Goal: Information Seeking & Learning: Learn about a topic

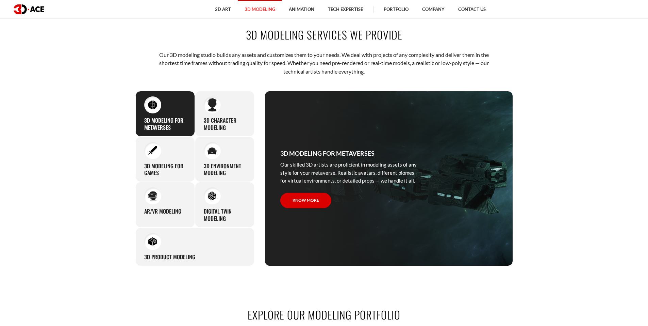
scroll to position [340, 0]
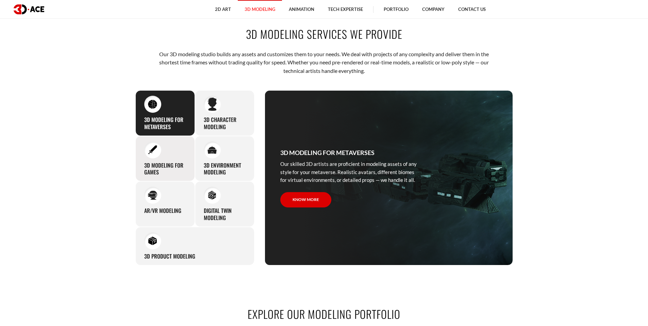
click at [178, 156] on div "3D modeling for games The eye-catching 3D characters, assets, and environments …" at bounding box center [165, 159] width 60 height 46
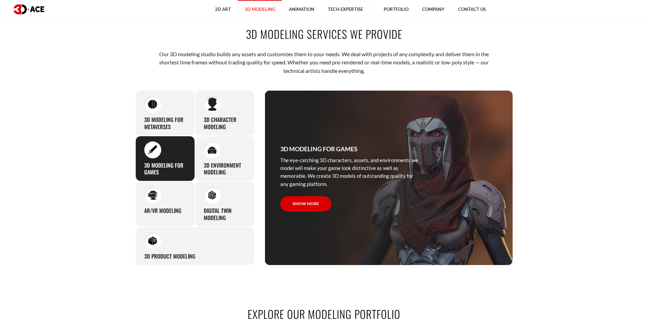
scroll to position [374, 0]
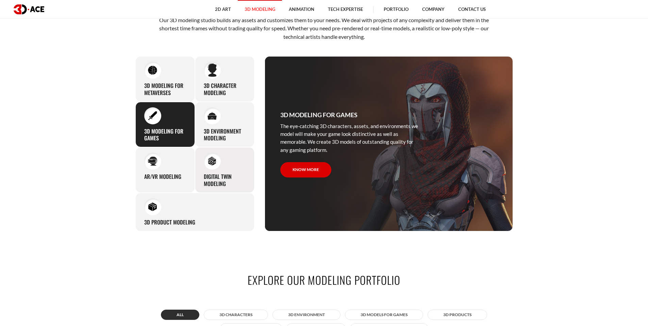
click at [224, 183] on h3 "Digital Twin modeling" at bounding box center [225, 180] width 42 height 14
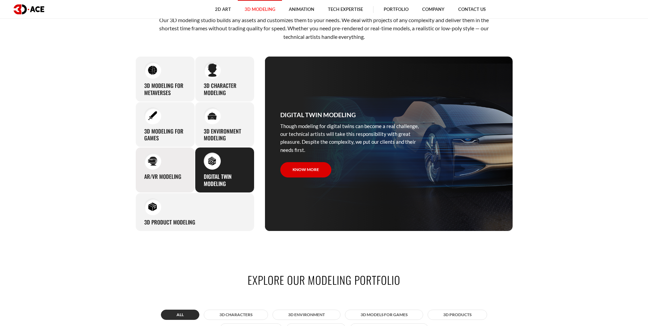
click at [190, 178] on div "AR/VR modeling Our custom 3D modeling company makes use of all the experience a…" at bounding box center [165, 170] width 60 height 46
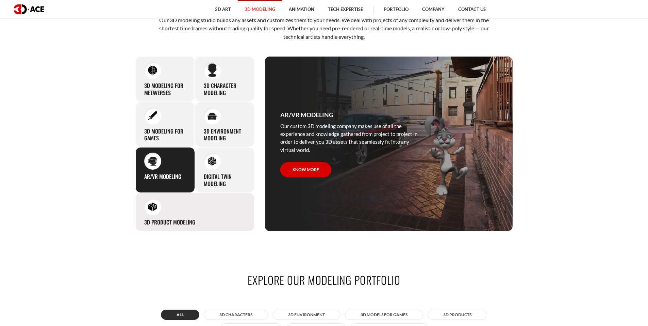
click at [188, 197] on div "3D Product Modeling Experienced professionals at 3D-Ace are capable of modeling…" at bounding box center [194, 212] width 119 height 38
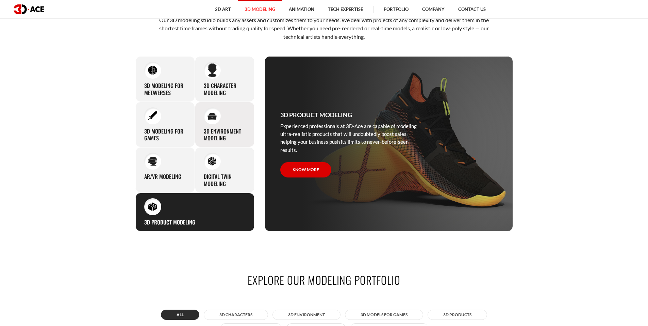
click at [206, 137] on h3 "3D environment modeling" at bounding box center [225, 135] width 42 height 14
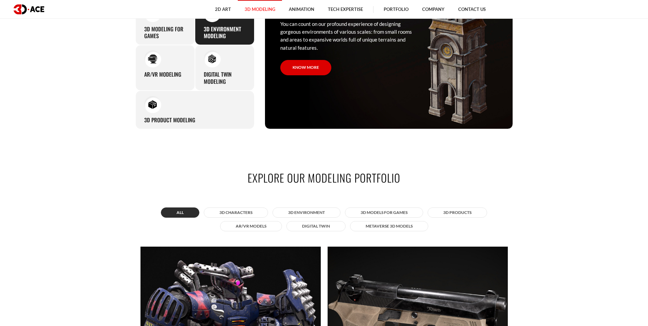
scroll to position [613, 0]
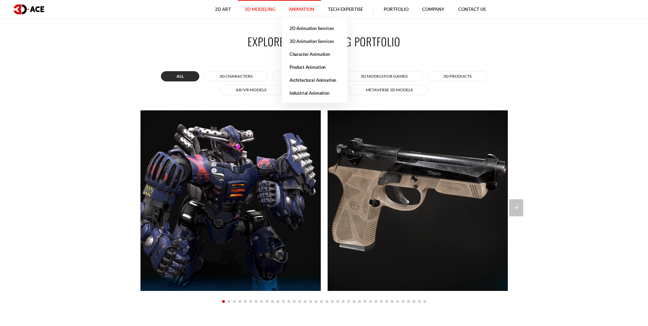
click at [297, 12] on link "Animation" at bounding box center [301, 9] width 39 height 19
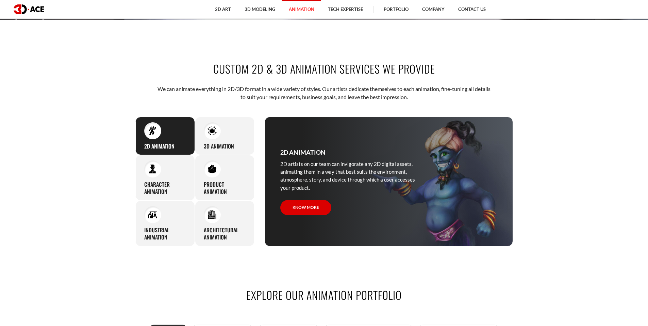
scroll to position [306, 0]
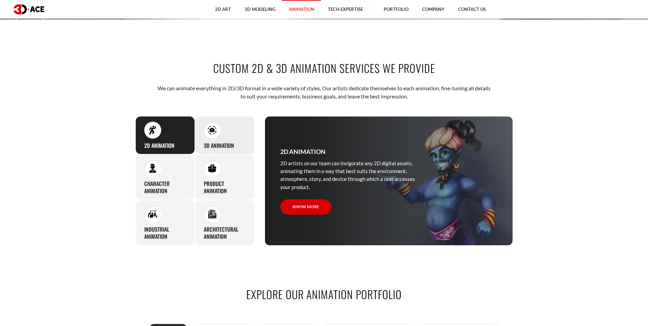
click at [209, 134] on img at bounding box center [212, 129] width 9 height 9
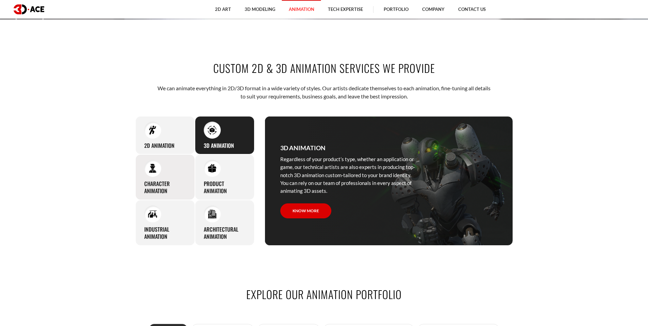
click at [171, 170] on div "Character animation 3D-Ace artists bring characters to life through various ani…" at bounding box center [165, 177] width 60 height 46
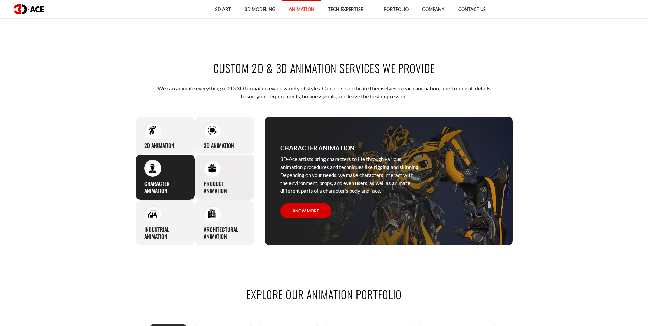
click at [204, 184] on h3 "Product animation" at bounding box center [225, 187] width 42 height 14
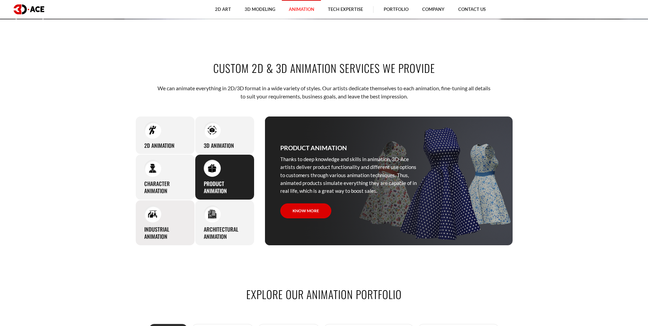
click at [174, 205] on div "Industrial animation 3D-Ace artists master all the knowledge and expertise requ…" at bounding box center [165, 223] width 60 height 46
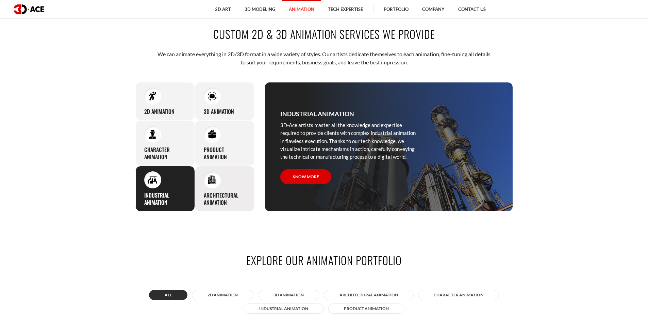
click at [218, 187] on div "Architectural animation We are ready to cover walkthrough development and archi…" at bounding box center [225, 189] width 60 height 46
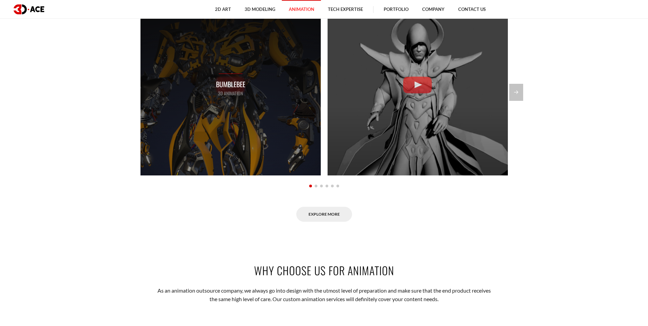
scroll to position [681, 0]
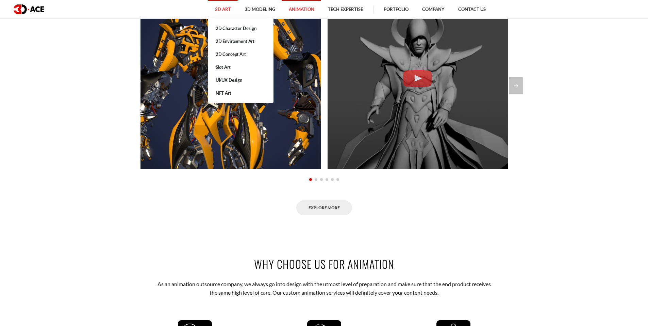
click at [222, 4] on link "2D Art" at bounding box center [223, 9] width 30 height 19
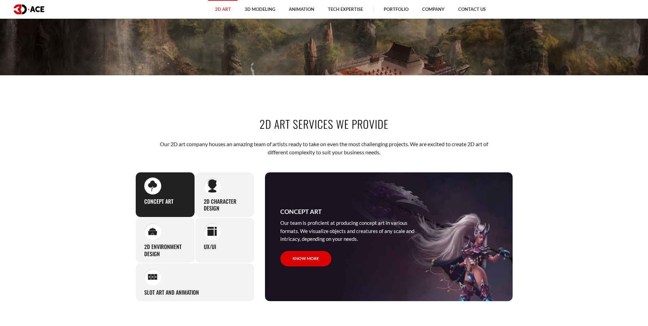
scroll to position [306, 0]
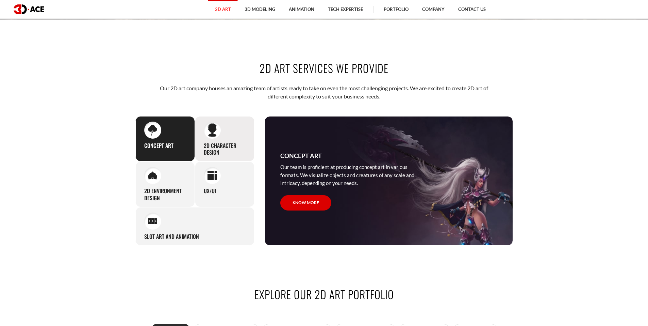
click at [244, 148] on h3 "2D Character Design" at bounding box center [225, 149] width 42 height 14
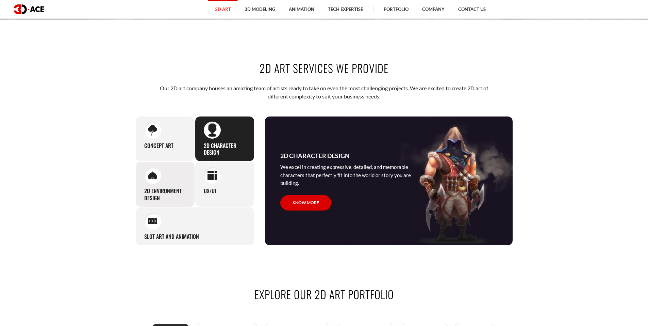
click at [173, 179] on div "2D Environment Design From urban landscapes to breathtaking natural scenery and…" at bounding box center [165, 184] width 60 height 46
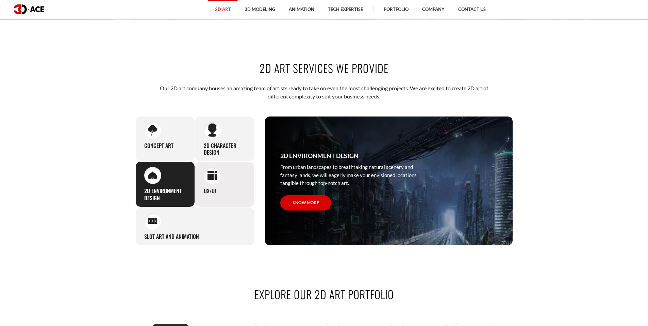
click at [218, 181] on div at bounding box center [212, 175] width 17 height 17
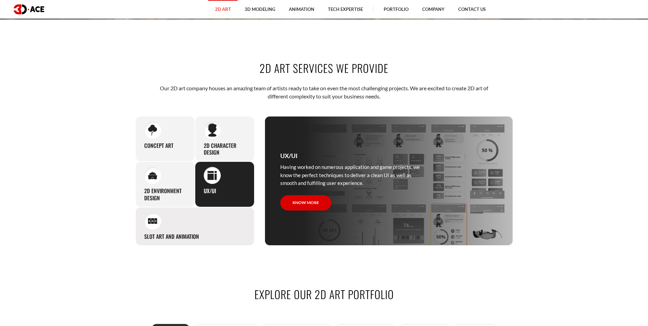
click at [217, 221] on div "Slot Art and Animation If you hire 2D artists from our studio, we will readily …" at bounding box center [194, 226] width 119 height 38
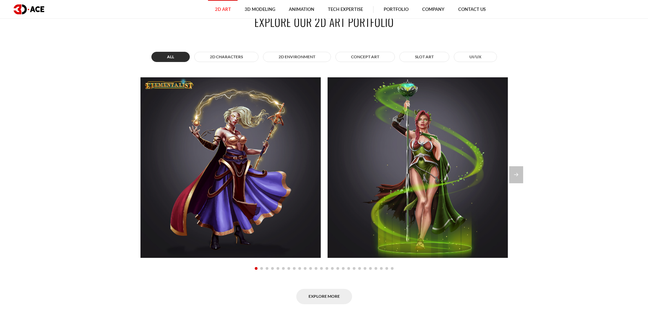
scroll to position [579, 0]
click at [228, 59] on button "2D Characters" at bounding box center [226, 56] width 64 height 10
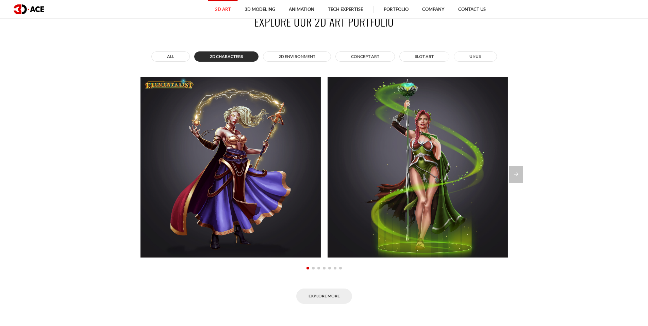
click at [526, 175] on section "Explore Our 2D Art Portfolio All 2D Characters 2D Environment Concept Art Slot …" at bounding box center [324, 159] width 648 height 330
click at [524, 175] on section "Explore Our 2D Art Portfolio All 2D Characters 2D Environment Concept Art Slot …" at bounding box center [324, 159] width 648 height 330
click at [519, 174] on div "Next slide" at bounding box center [516, 174] width 14 height 17
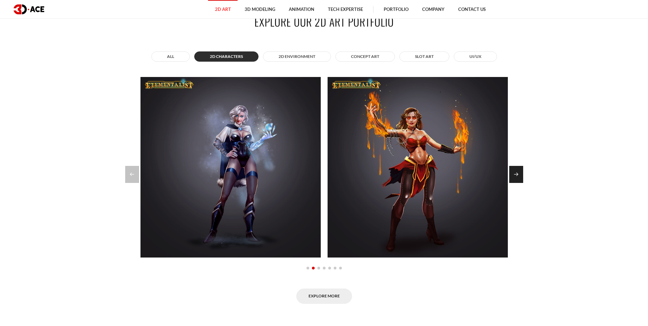
click at [519, 174] on div "Next slide" at bounding box center [516, 174] width 14 height 17
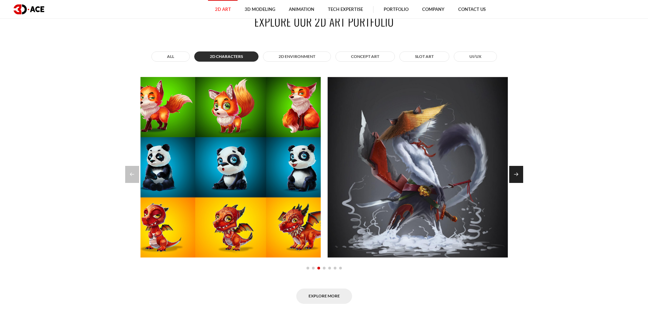
click at [519, 174] on div "Next slide" at bounding box center [516, 174] width 14 height 17
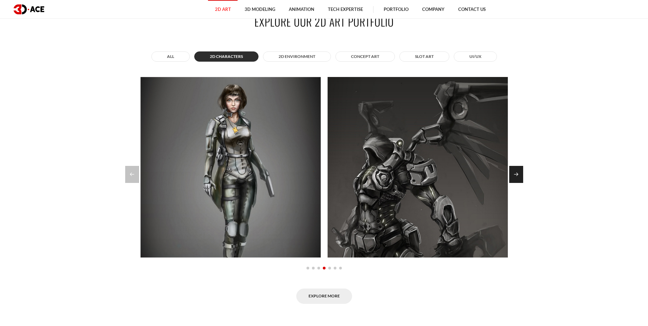
click at [519, 174] on div "Next slide" at bounding box center [516, 174] width 14 height 17
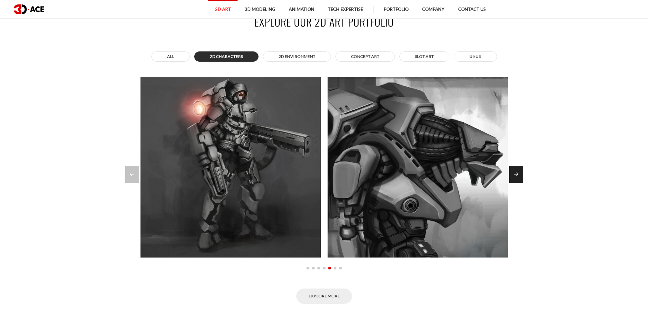
click at [519, 174] on div "Next slide" at bounding box center [516, 174] width 14 height 17
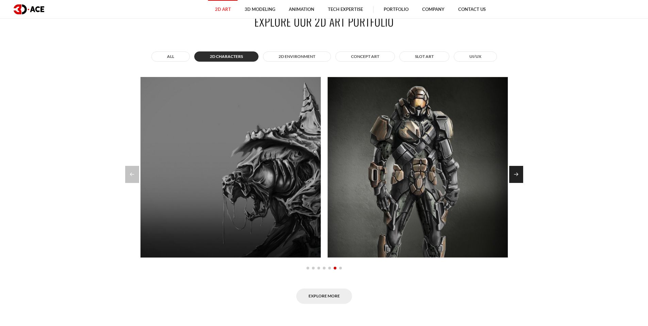
click at [519, 174] on div "Next slide" at bounding box center [516, 174] width 14 height 17
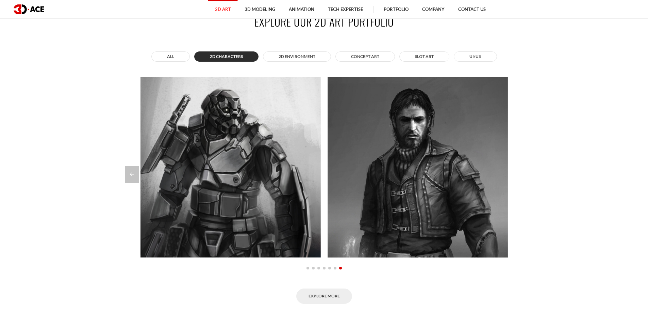
click at [518, 174] on div at bounding box center [324, 174] width 398 height 17
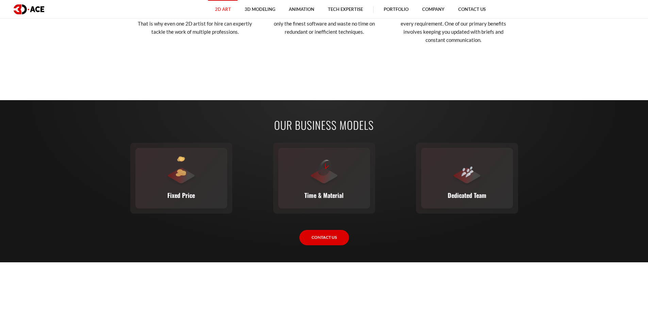
scroll to position [1055, 0]
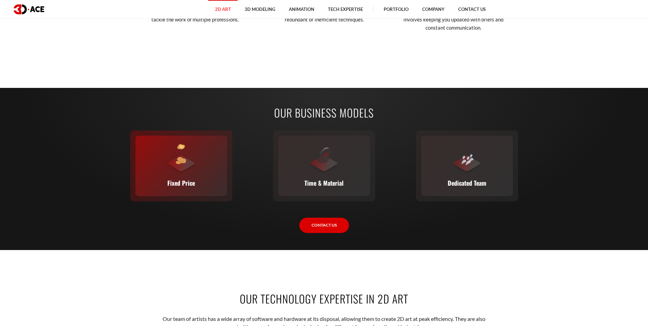
click at [189, 168] on div at bounding box center [181, 159] width 31 height 31
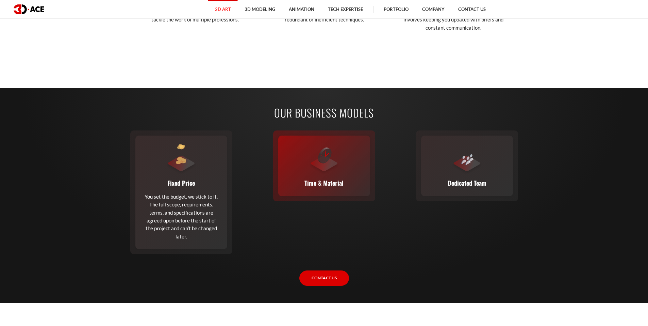
click at [325, 162] on img at bounding box center [325, 155] width 14 height 16
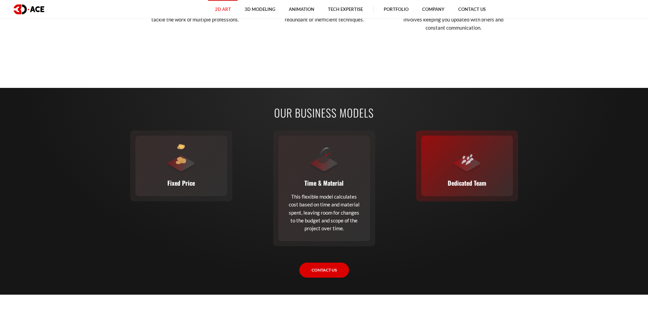
click at [443, 152] on div "Dedicated Team A complete team (or a single expert from our staff) joins your e…" at bounding box center [467, 165] width 92 height 61
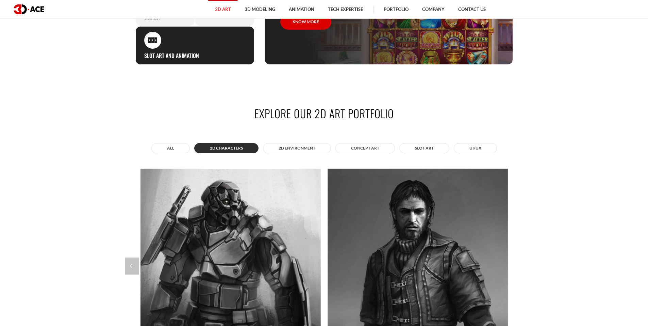
scroll to position [0, 0]
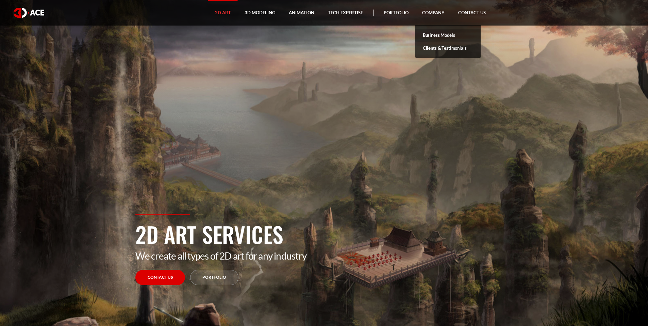
click at [439, 31] on link "Business Models" at bounding box center [448, 35] width 65 height 13
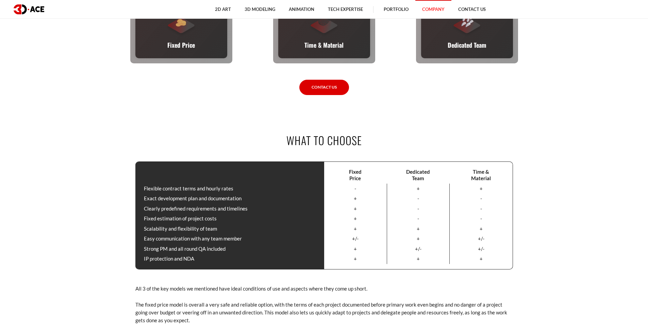
scroll to position [408, 0]
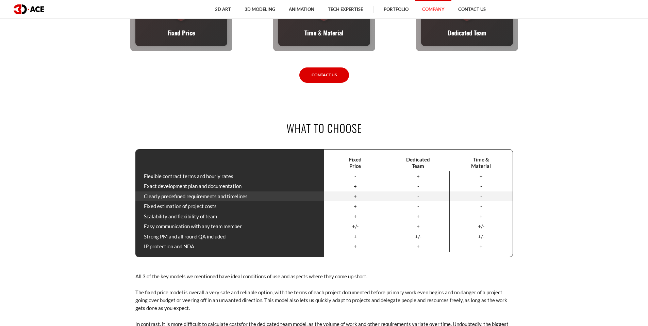
click at [355, 196] on div "+" at bounding box center [355, 196] width 63 height 10
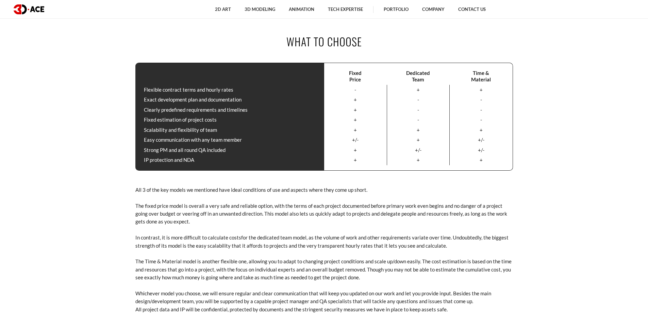
scroll to position [0, 0]
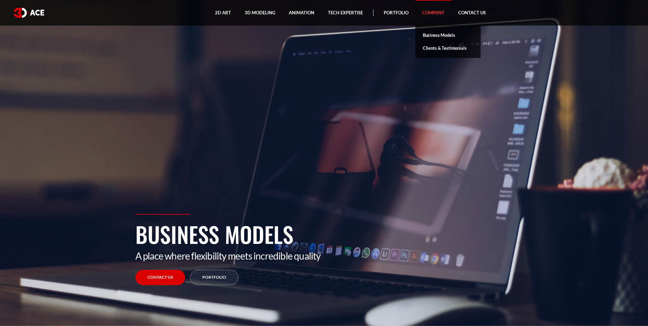
click at [438, 13] on link "Company" at bounding box center [434, 13] width 36 height 26
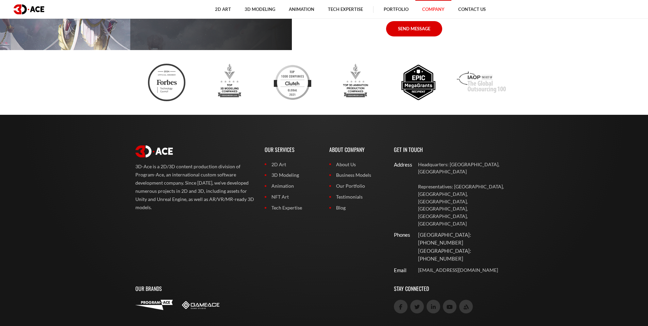
scroll to position [1770, 0]
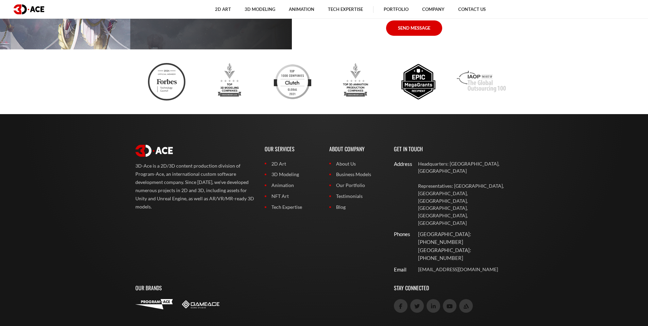
drag, startPoint x: 80, startPoint y: 252, endPoint x: 81, endPoint y: 242, distance: 10.3
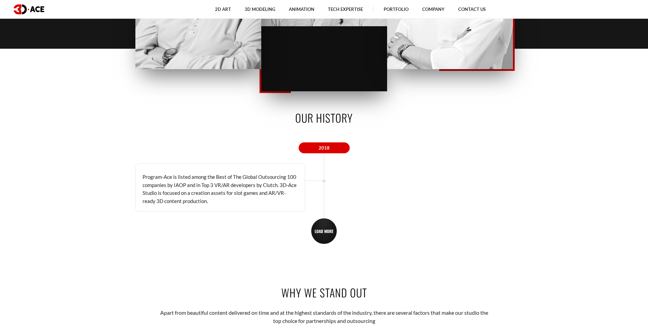
scroll to position [0, 0]
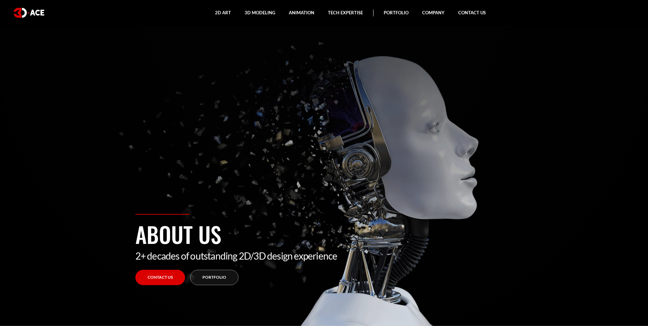
click at [38, 10] on img at bounding box center [29, 13] width 31 height 10
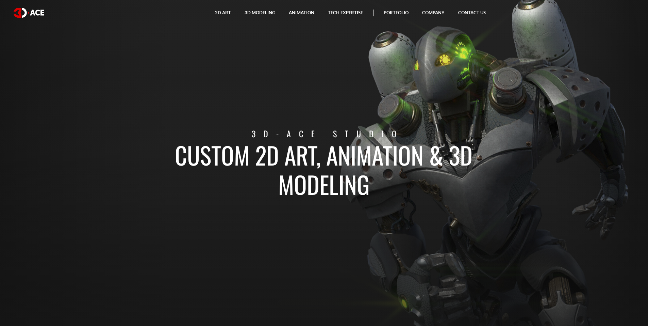
drag, startPoint x: 39, startPoint y: 69, endPoint x: 42, endPoint y: 66, distance: 4.1
